Goal: Information Seeking & Learning: Understand process/instructions

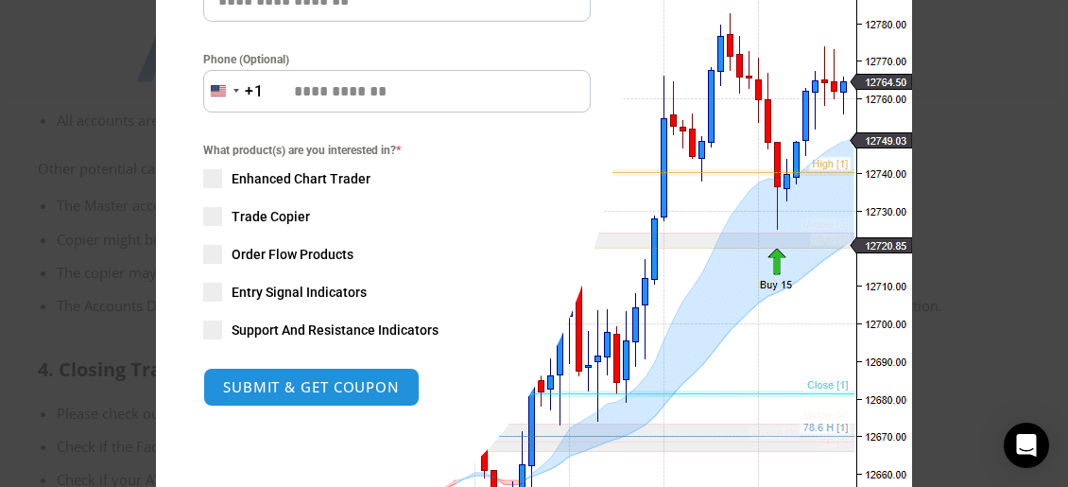
scroll to position [378, 0]
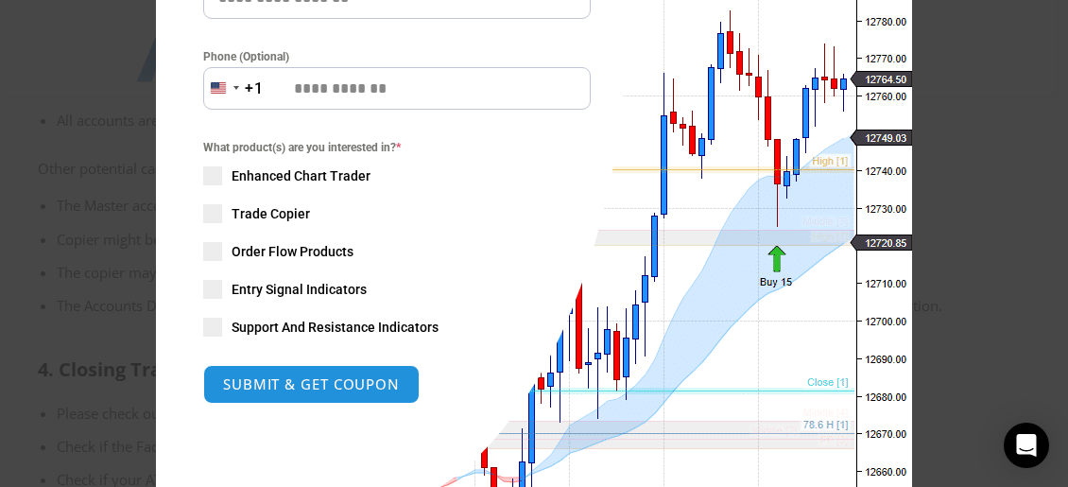
click at [209, 212] on span at bounding box center [212, 213] width 19 height 19
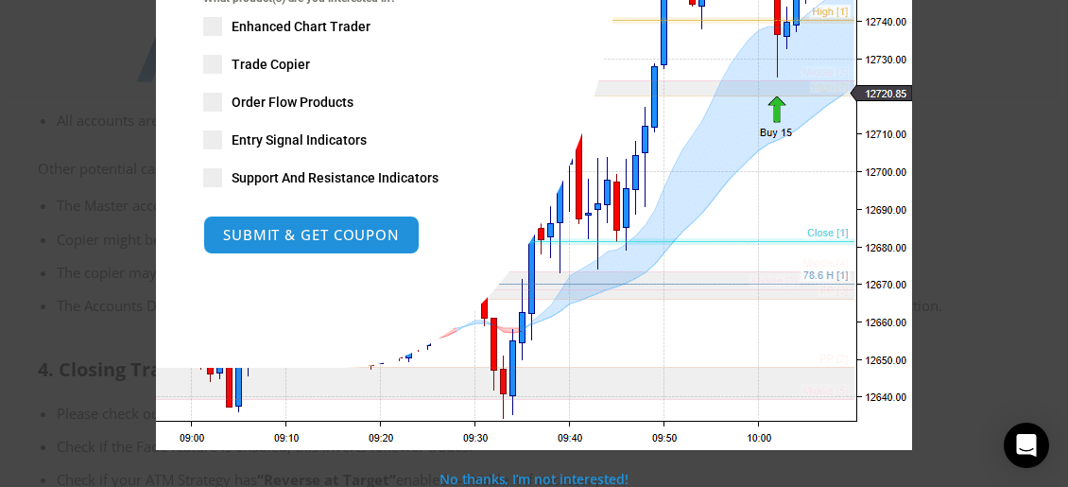
scroll to position [529, 0]
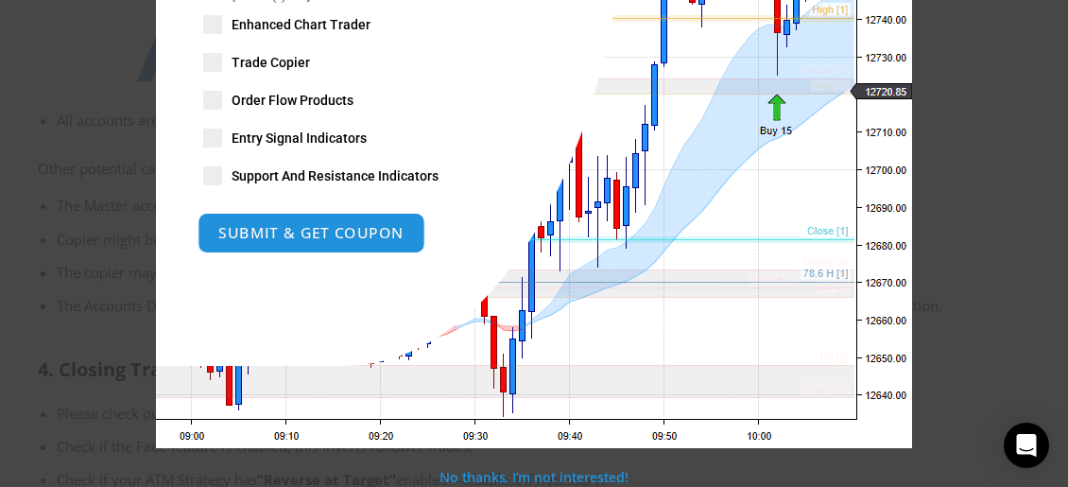
click at [375, 237] on button "SUBMIT & GET COUPON" at bounding box center [311, 233] width 228 height 41
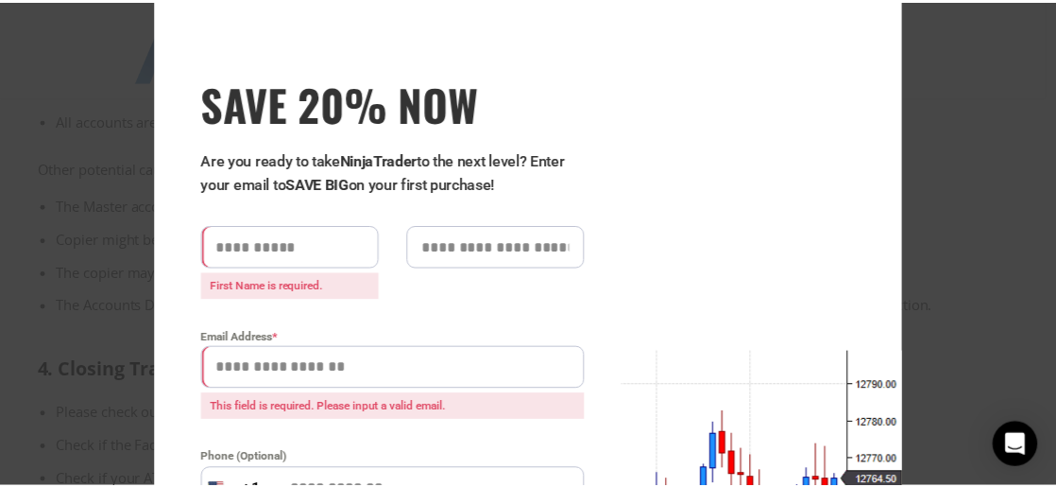
scroll to position [0, 0]
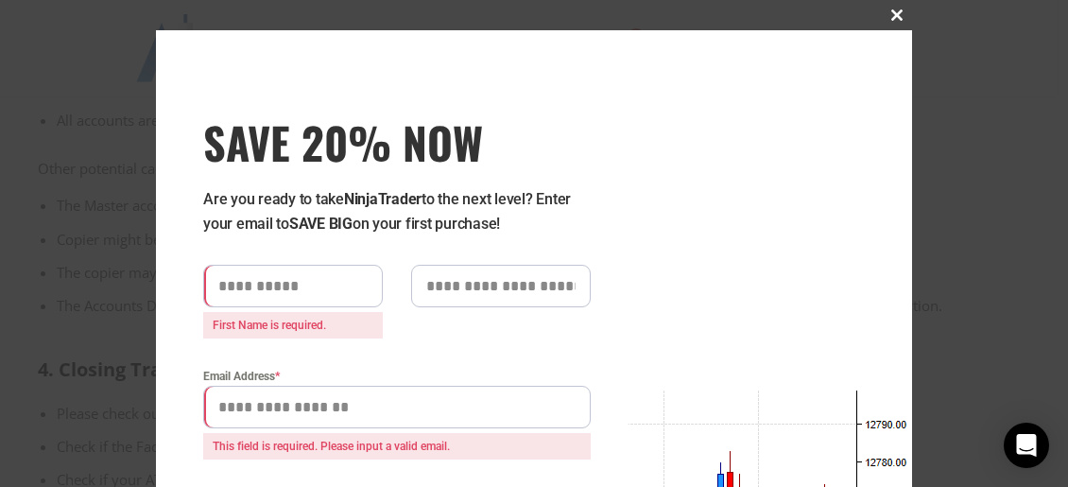
click at [888, 18] on span at bounding box center [896, 14] width 30 height 11
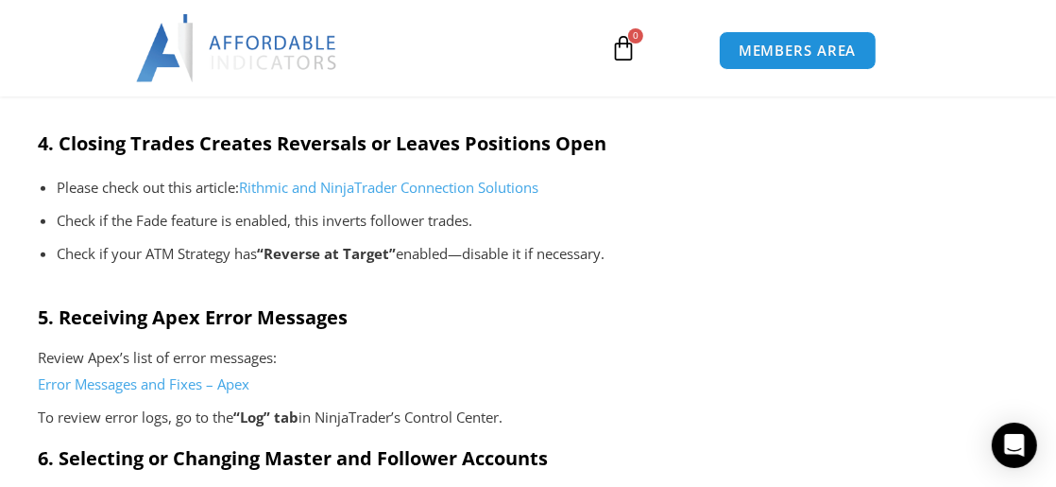
scroll to position [1295, 0]
click at [358, 184] on link "Rithmic and NinjaTrader Connection Solutions" at bounding box center [388, 186] width 299 height 19
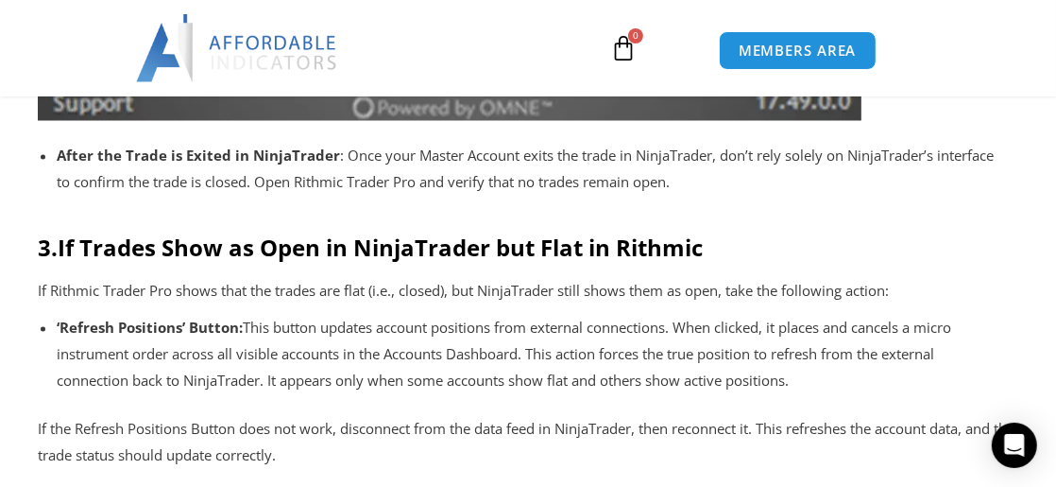
scroll to position [2192, 0]
